Goal: Find specific page/section: Find specific page/section

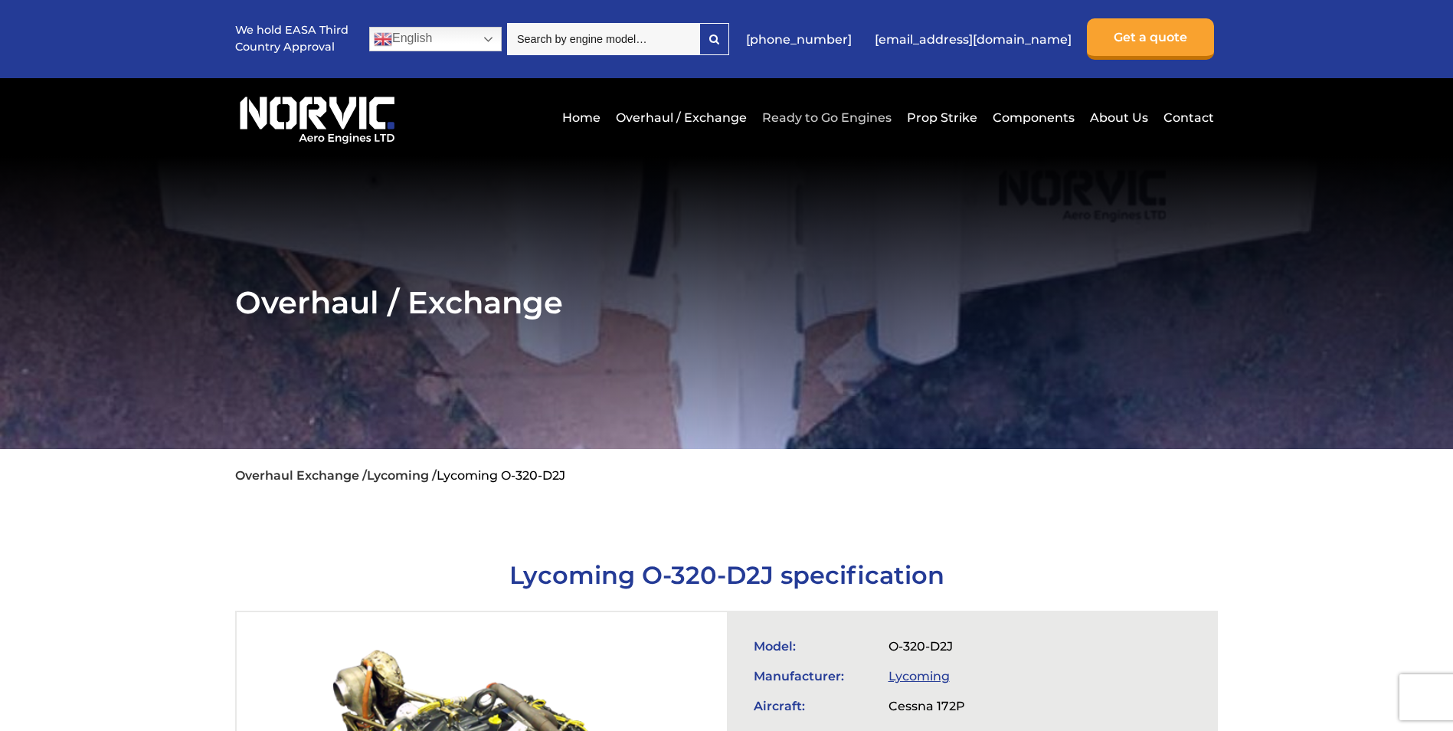
click at [817, 119] on link "Ready to Go Engines" at bounding box center [826, 118] width 137 height 38
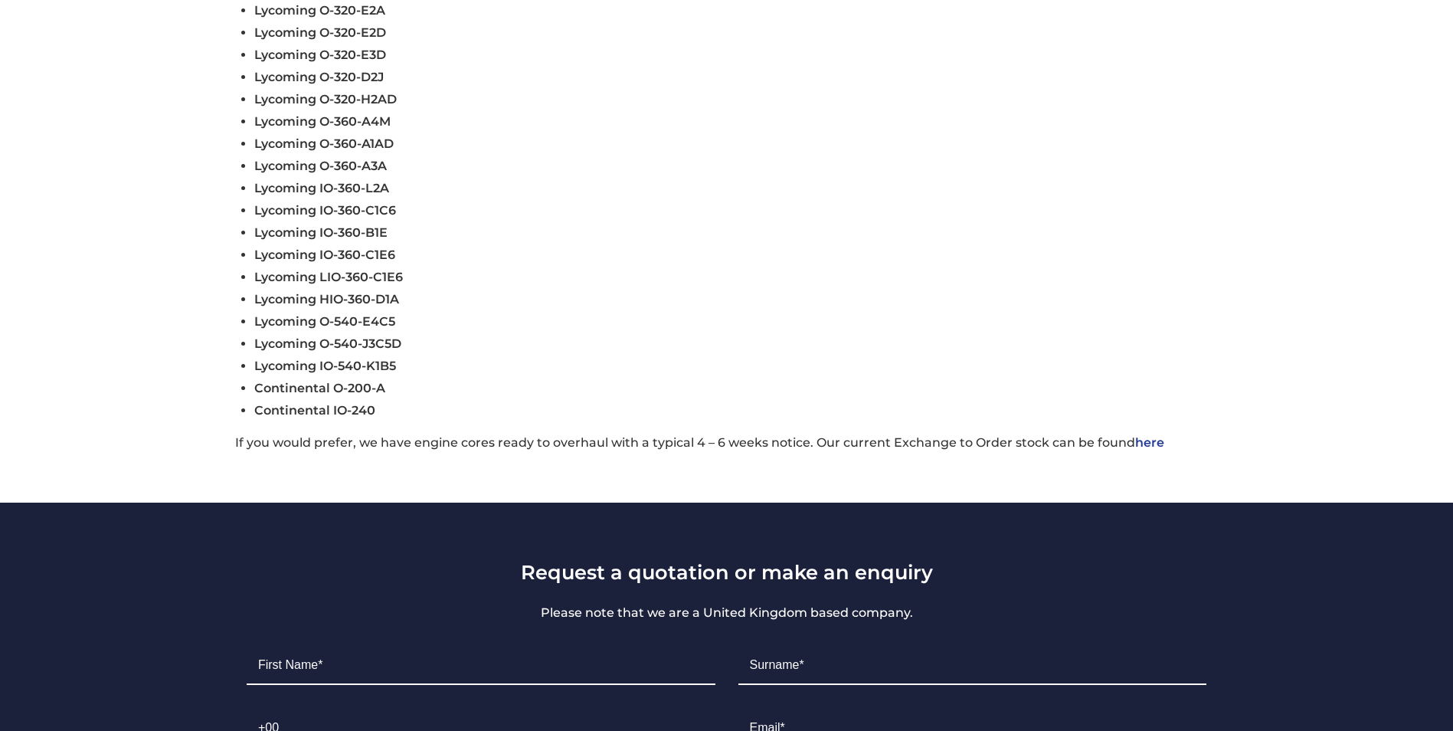
scroll to position [689, 0]
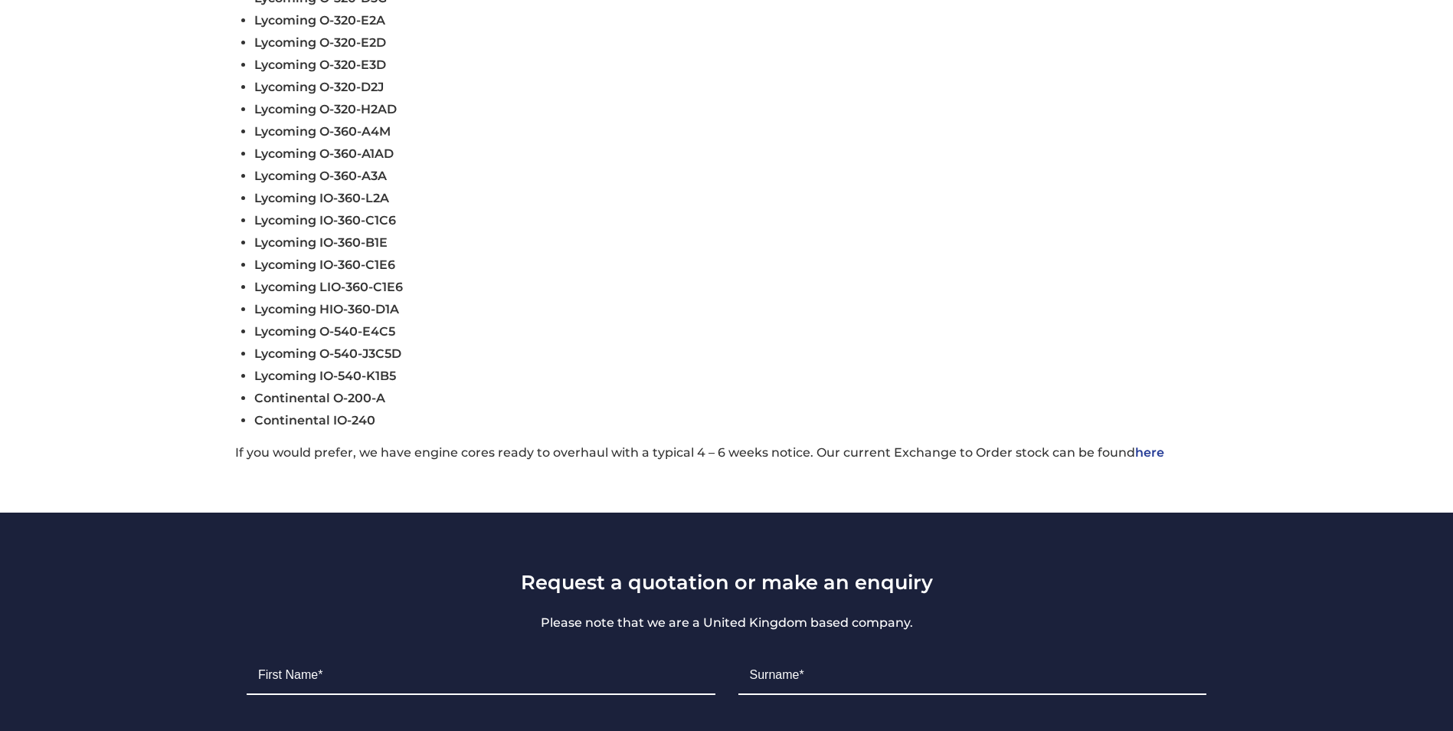
click at [1152, 456] on link "here" at bounding box center [1149, 452] width 29 height 15
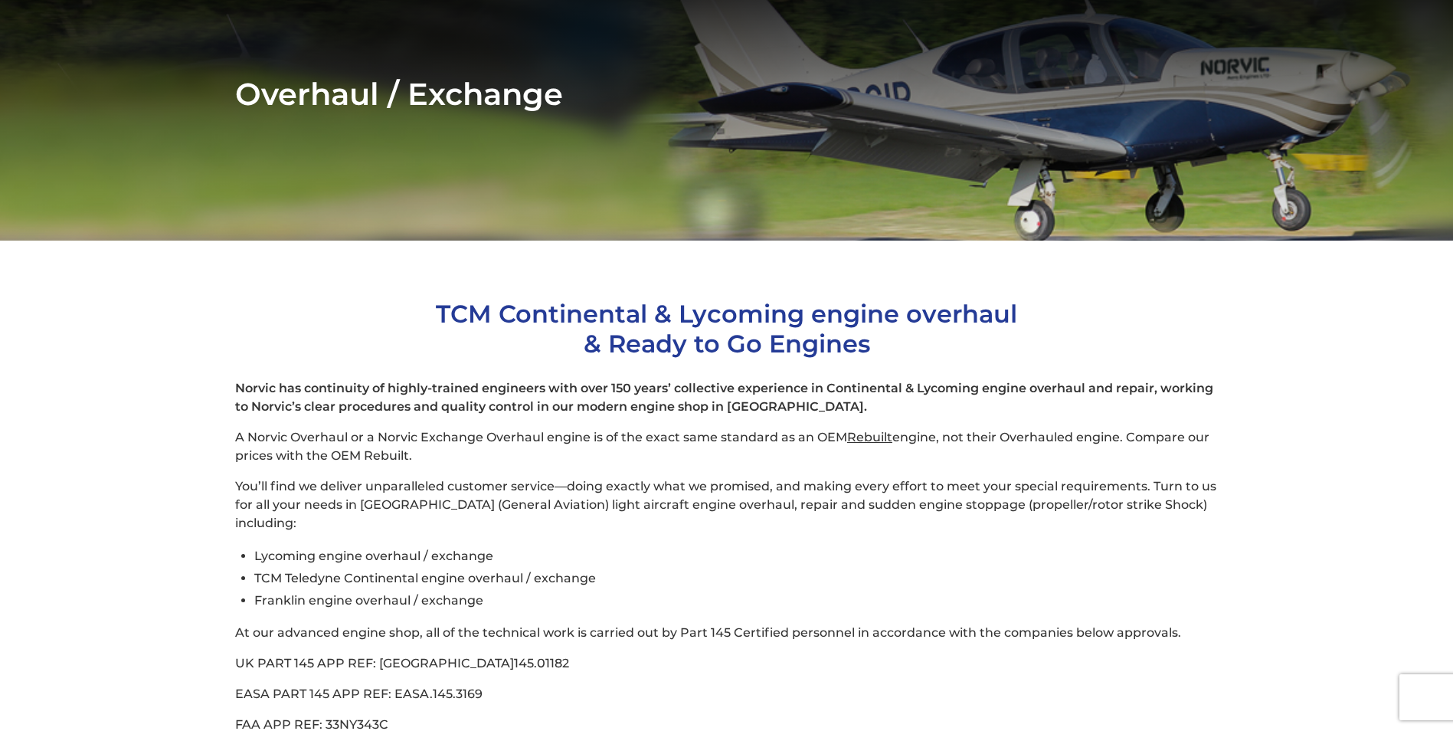
scroll to position [460, 0]
